Goal: Navigation & Orientation: Find specific page/section

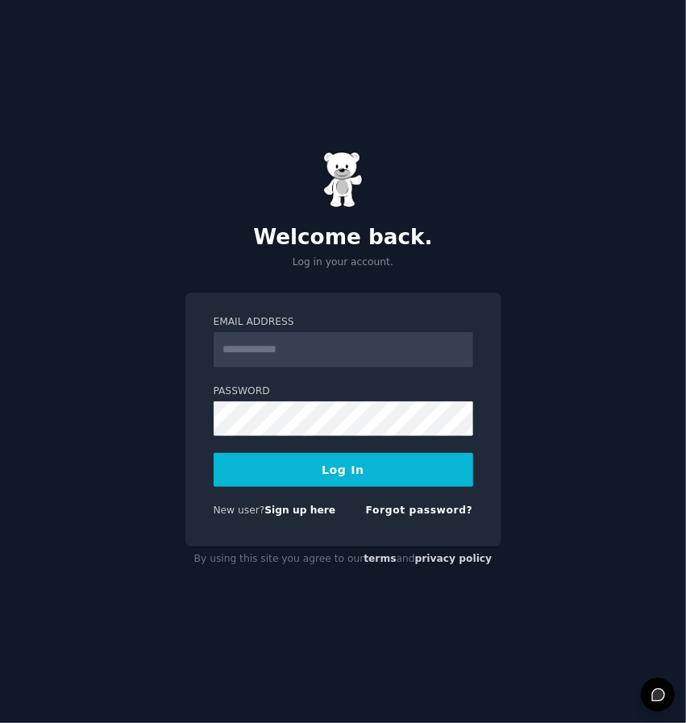
click at [299, 344] on input "Email Address" at bounding box center [344, 349] width 260 height 35
type input "**********"
click at [310, 470] on button "Log In" at bounding box center [344, 470] width 260 height 34
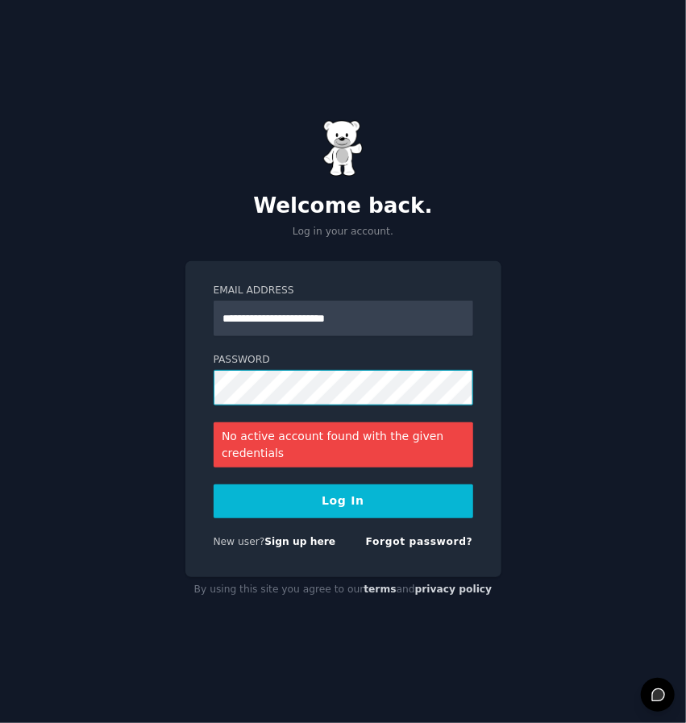
click at [214, 485] on button "Log In" at bounding box center [344, 502] width 260 height 34
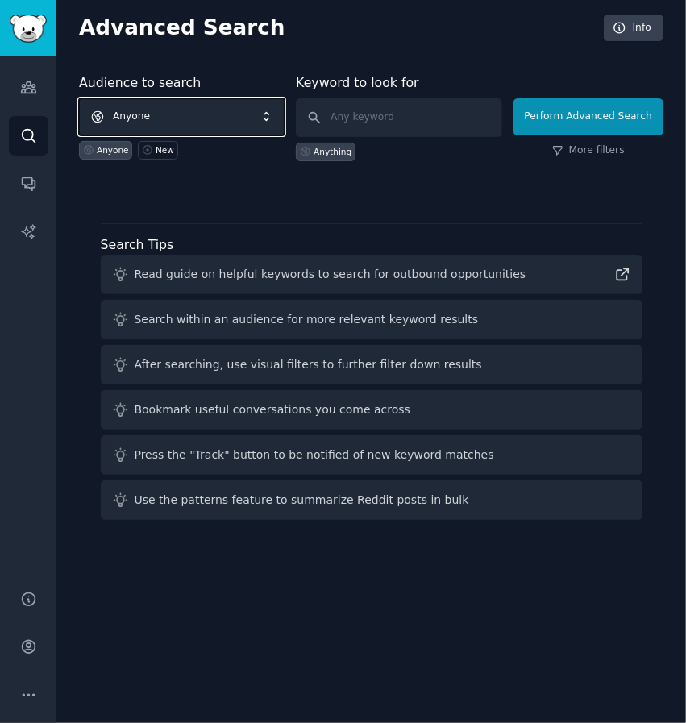
click at [276, 114] on span "Anyone" at bounding box center [182, 116] width 206 height 37
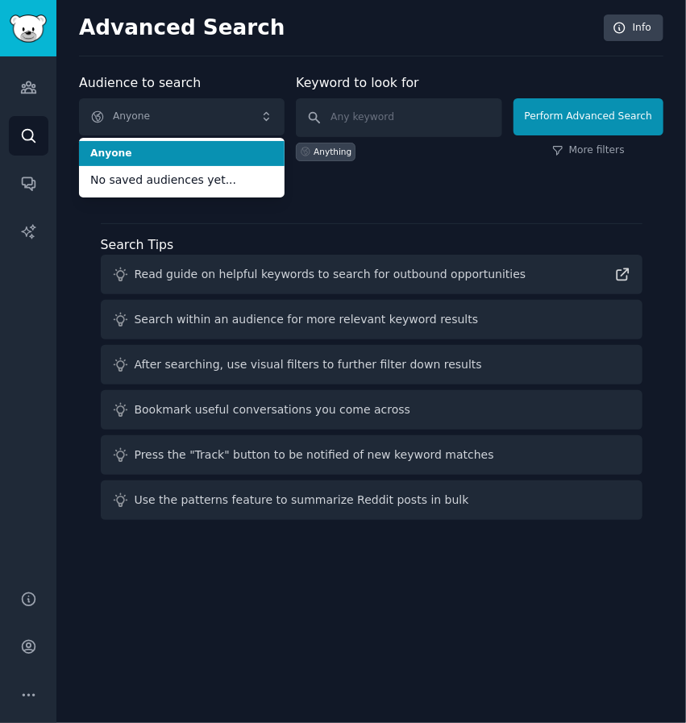
click at [339, 43] on div "Advanced Search Info" at bounding box center [371, 36] width 585 height 42
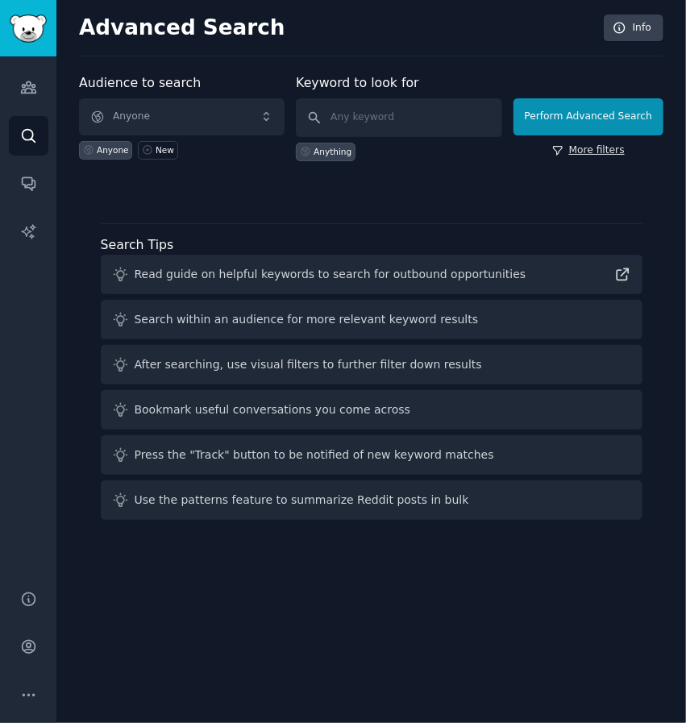
click at [599, 144] on link "More filters" at bounding box center [588, 151] width 73 height 15
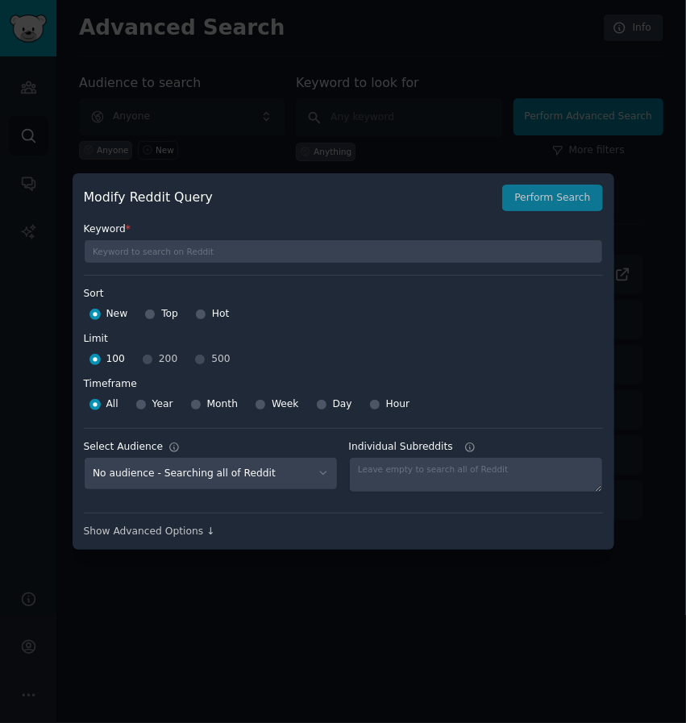
click at [469, 116] on div at bounding box center [343, 361] width 686 height 723
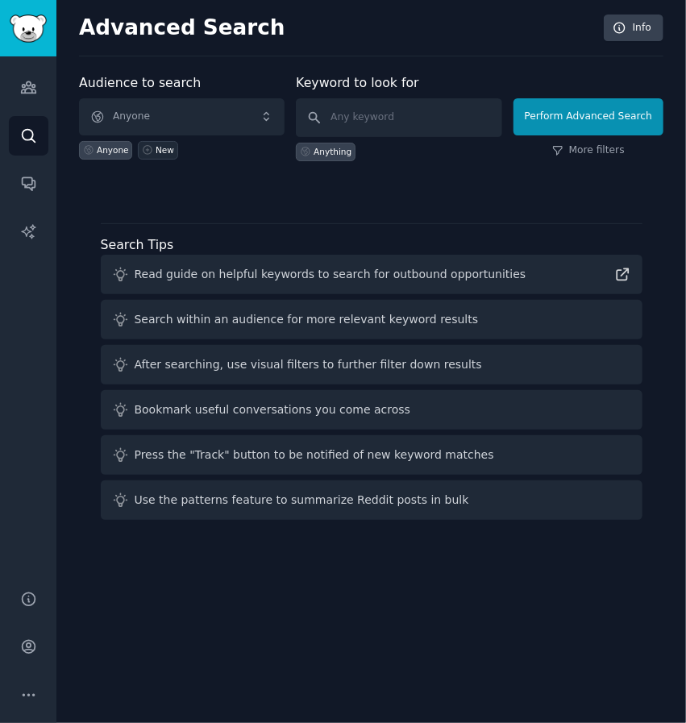
click at [147, 148] on icon at bounding box center [147, 150] width 9 height 9
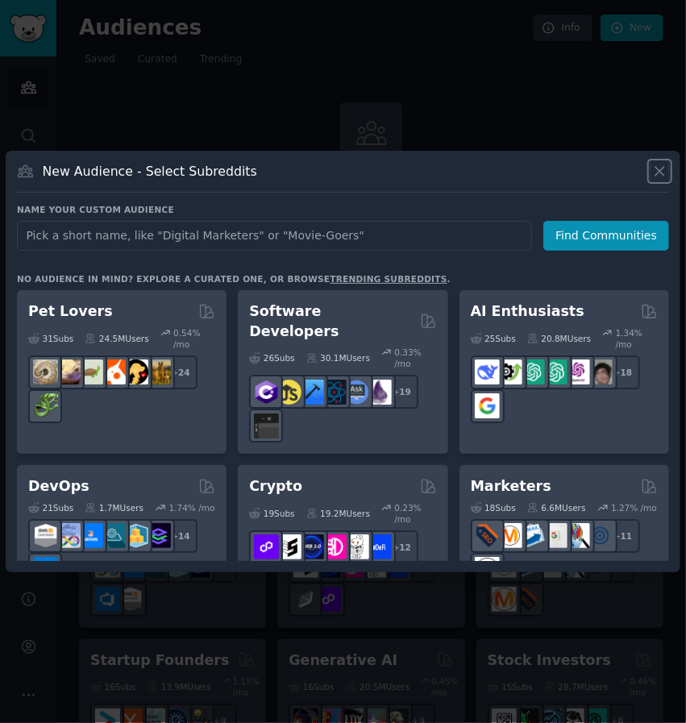
click at [660, 167] on icon at bounding box center [660, 171] width 17 height 17
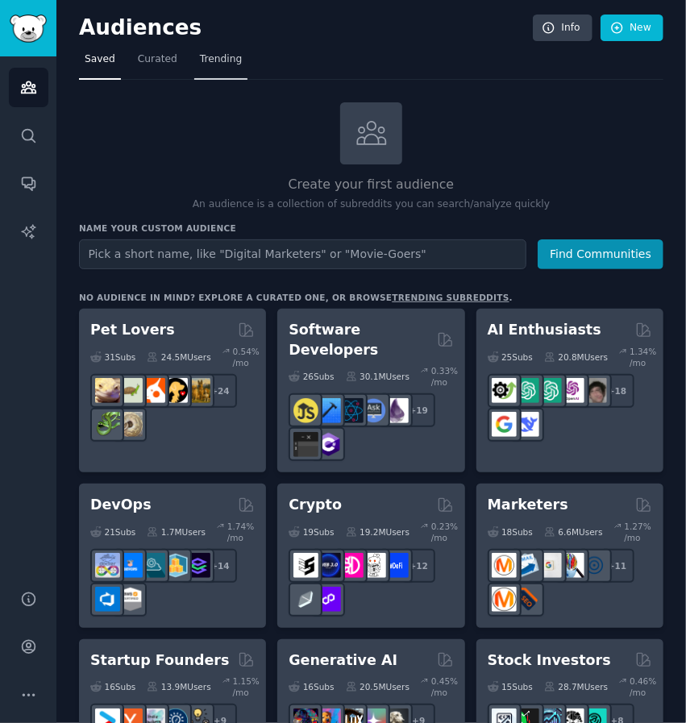
click at [210, 65] on span "Trending" at bounding box center [221, 59] width 42 height 15
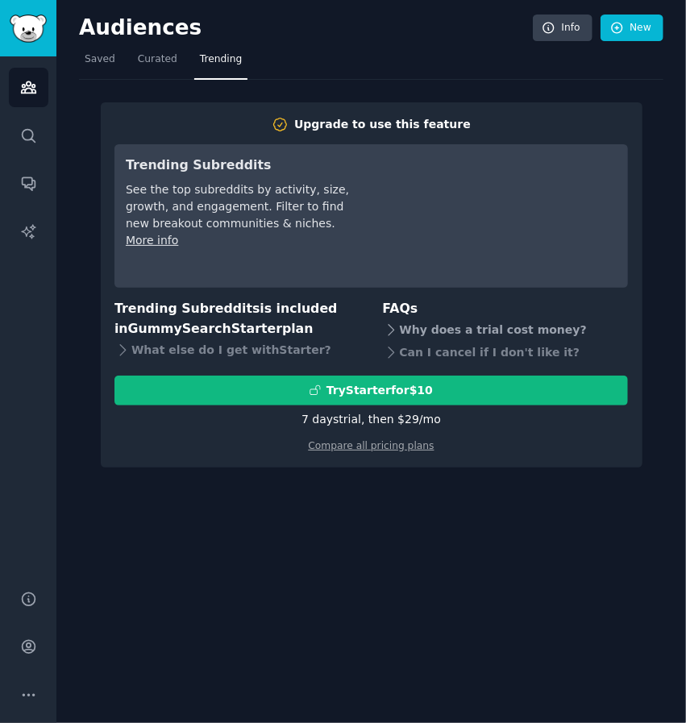
click at [392, 335] on icon at bounding box center [391, 330] width 17 height 17
